Goal: Navigation & Orientation: Find specific page/section

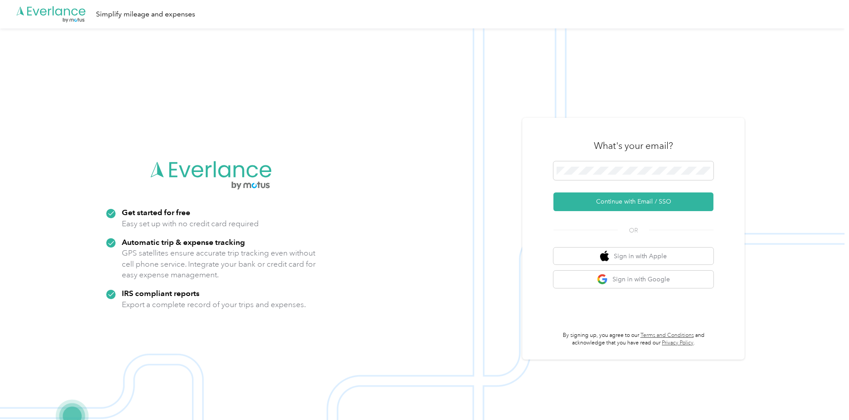
click at [638, 195] on button "Continue with Email / SSO" at bounding box center [633, 201] width 160 height 19
click at [633, 204] on button "Continue with Email / SSO" at bounding box center [633, 201] width 160 height 19
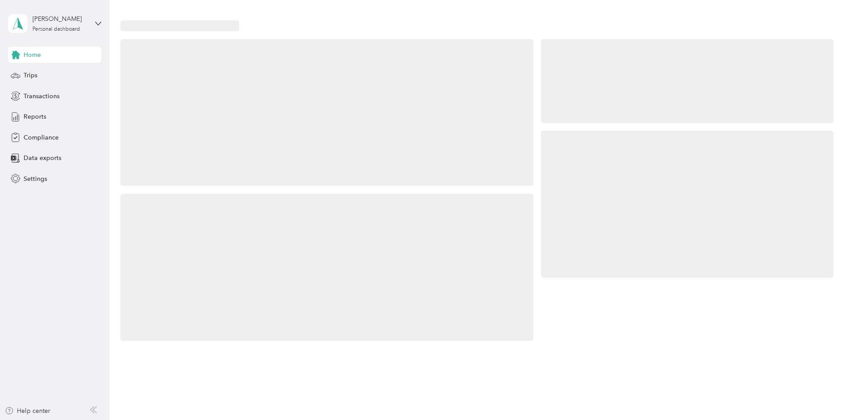
click at [586, 171] on div at bounding box center [687, 204] width 292 height 147
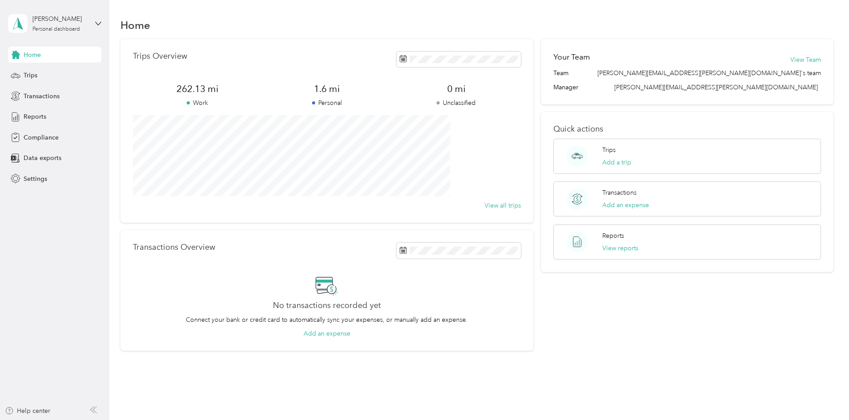
click at [130, 207] on div "Trips Overview 262.13 mi Work 1.6 mi Personal 0 mi Unclassified View all trips …" at bounding box center [476, 195] width 713 height 312
click at [23, 118] on div "Reports" at bounding box center [54, 117] width 93 height 16
